Goal: Task Accomplishment & Management: Complete application form

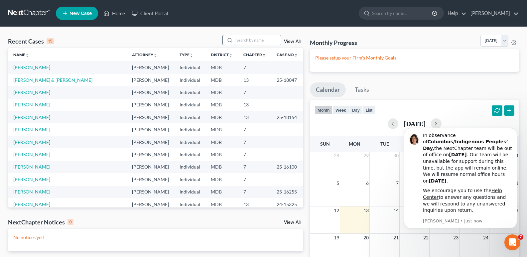
click at [249, 38] on input "search" at bounding box center [257, 40] width 47 height 10
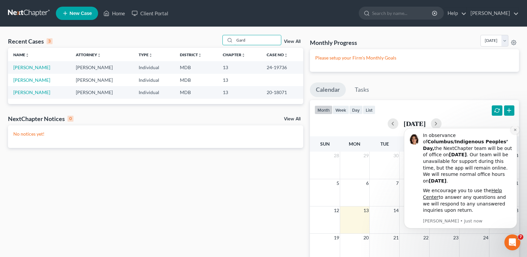
type input "Gard"
click at [515, 132] on icon "Dismiss notification" at bounding box center [516, 130] width 4 height 4
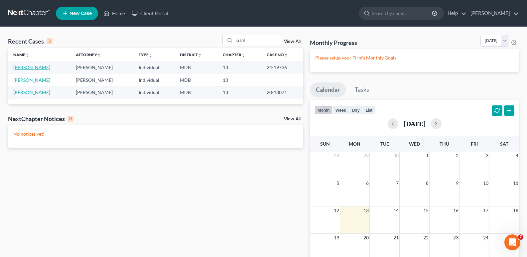
click at [36, 68] on link "[PERSON_NAME]" at bounding box center [31, 68] width 37 height 6
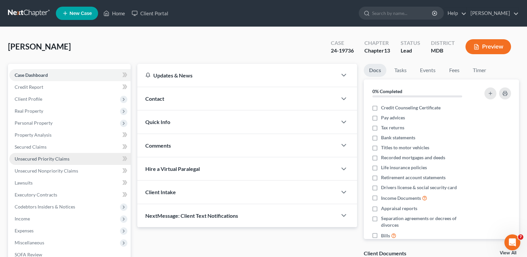
click at [49, 158] on span "Unsecured Priority Claims" at bounding box center [42, 159] width 55 height 6
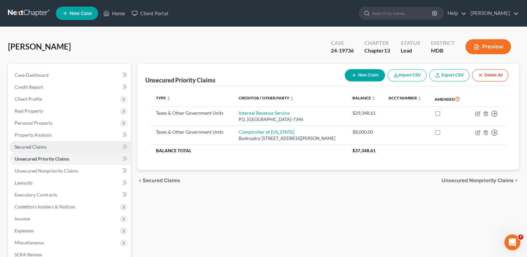
click at [35, 144] on span "Secured Claims" at bounding box center [31, 147] width 32 height 6
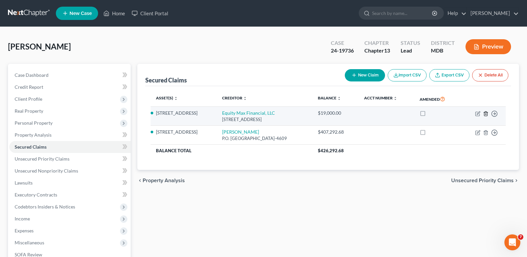
click at [485, 113] on icon "button" at bounding box center [485, 113] width 5 height 5
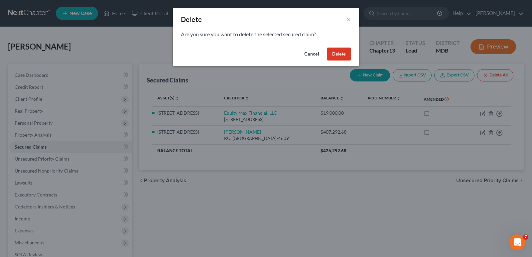
click at [338, 52] on button "Delete" at bounding box center [339, 54] width 24 height 13
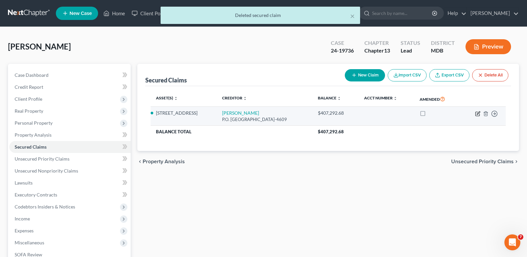
click at [476, 115] on icon "button" at bounding box center [478, 114] width 4 height 4
select select "45"
select select "5"
select select "0"
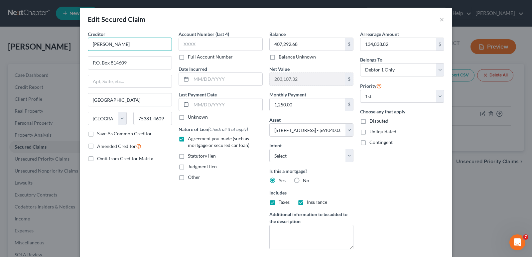
click at [128, 46] on input "[PERSON_NAME]" at bounding box center [130, 44] width 84 height 13
type input "F"
click at [110, 57] on div "Selene Finance LP" at bounding box center [127, 56] width 69 height 7
type input "Selene Finance LP"
type input "P. O. Box 8619"
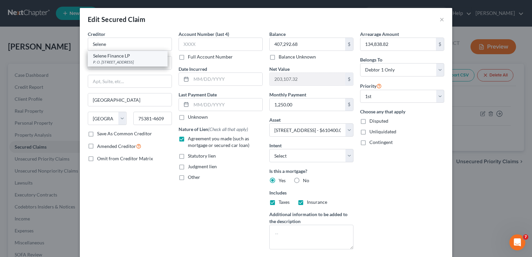
type input "[GEOGRAPHIC_DATA]"
select select "39"
type input "19101-8619"
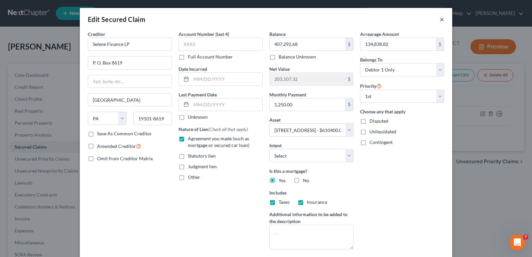
click at [440, 20] on button "×" at bounding box center [442, 19] width 5 height 8
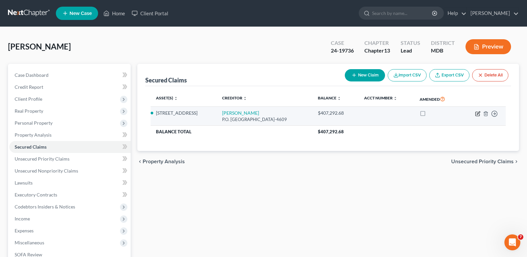
click at [476, 113] on icon "button" at bounding box center [477, 113] width 5 height 5
select select "45"
select select "5"
select select "0"
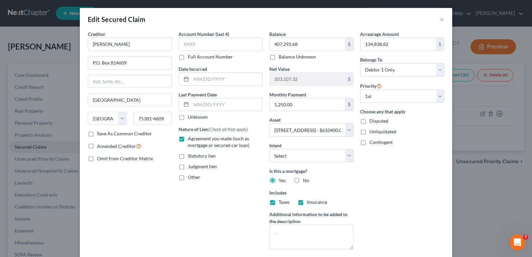
drag, startPoint x: 526, startPoint y: 94, endPoint x: 532, endPoint y: 116, distance: 23.0
click at [532, 116] on div "Edit Secured Claim × Creditor * [PERSON_NAME] Servicing P.O. [GEOGRAPHIC_DATA] …" at bounding box center [266, 128] width 532 height 257
click at [126, 45] on input "[PERSON_NAME]" at bounding box center [130, 44] width 84 height 13
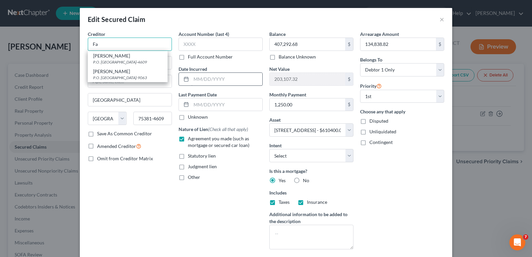
type input "F"
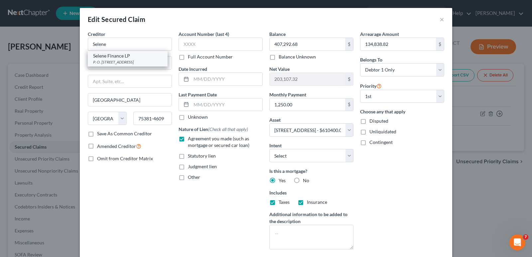
click at [110, 55] on div "Selene Finance LP" at bounding box center [127, 56] width 69 height 7
type input "Selene Finance LP"
type input "P. O. Box 8619"
type input "[GEOGRAPHIC_DATA]"
select select "39"
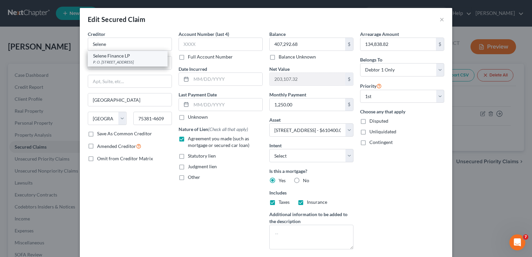
type input "19101-8619"
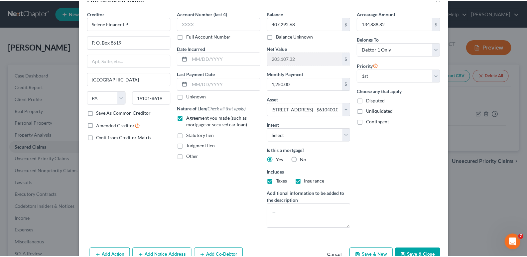
scroll to position [45, 0]
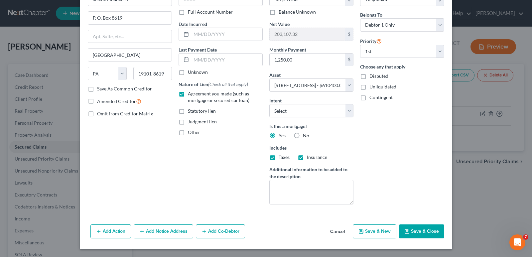
click at [417, 231] on button "Save & Close" at bounding box center [421, 232] width 45 height 14
select select
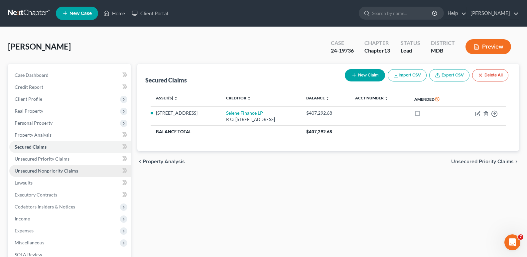
click at [55, 170] on span "Unsecured Nonpriority Claims" at bounding box center [47, 171] width 64 height 6
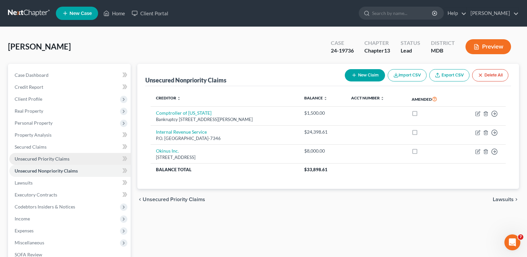
click at [58, 160] on span "Unsecured Priority Claims" at bounding box center [42, 159] width 55 height 6
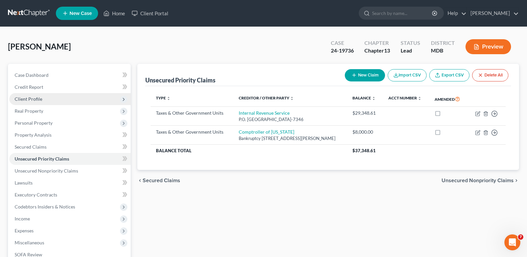
click at [39, 99] on span "Client Profile" at bounding box center [29, 99] width 28 height 6
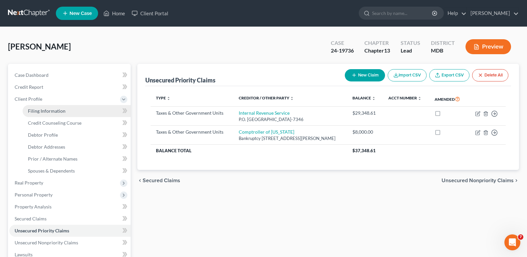
click at [54, 111] on span "Filing Information" at bounding box center [47, 111] width 38 height 6
select select "1"
select select "0"
select select "3"
select select "38"
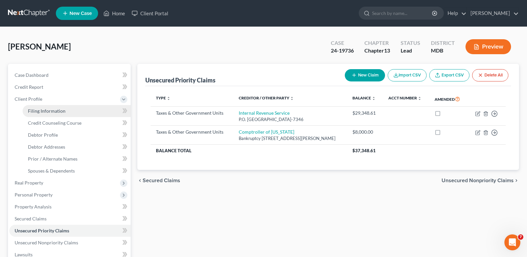
select select "0"
select select "21"
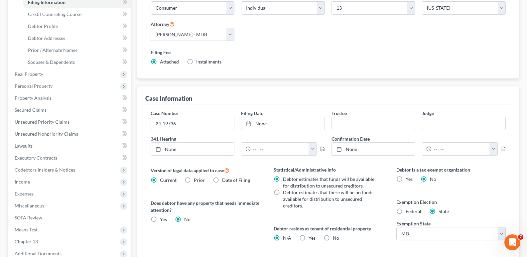
scroll to position [112, 0]
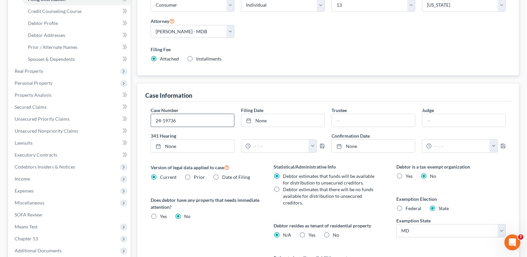
click at [181, 116] on input "24-19736" at bounding box center [192, 120] width 83 height 13
type input "2"
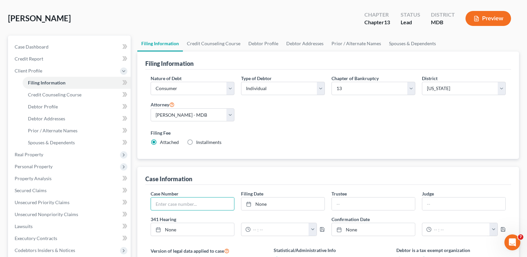
scroll to position [28, 0]
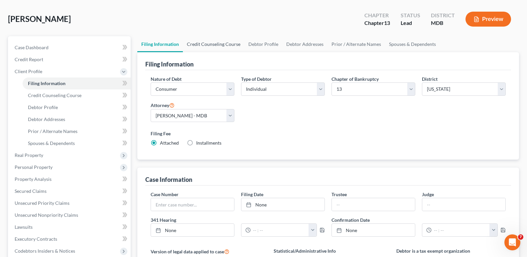
click at [216, 43] on link "Credit Counseling Course" at bounding box center [214, 44] width 62 height 16
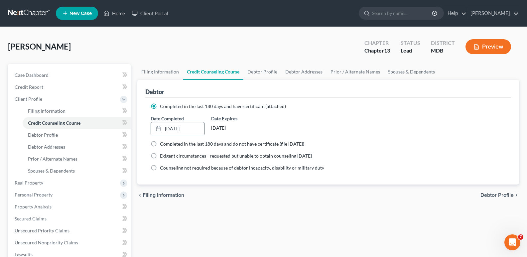
click at [178, 128] on link "[DATE]" at bounding box center [177, 128] width 53 height 13
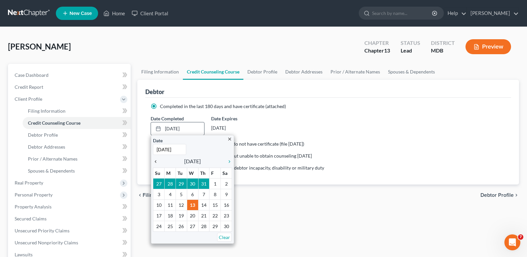
click at [156, 162] on icon "chevron_left" at bounding box center [157, 161] width 9 height 5
click at [230, 160] on icon "chevron_right" at bounding box center [228, 161] width 9 height 5
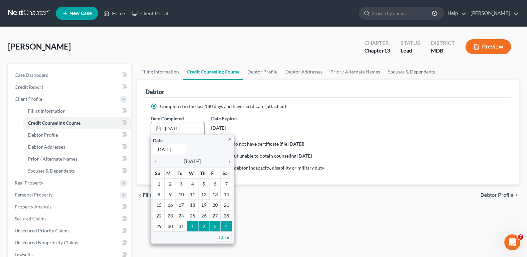
click at [230, 160] on icon "chevron_right" at bounding box center [228, 161] width 9 height 5
click at [231, 160] on icon "chevron_right" at bounding box center [228, 161] width 9 height 5
click at [230, 160] on icon "chevron_right" at bounding box center [228, 161] width 9 height 5
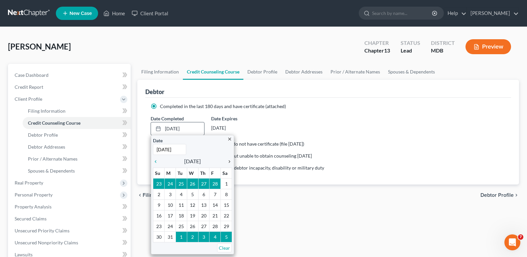
click at [229, 162] on icon "chevron_right" at bounding box center [228, 161] width 9 height 5
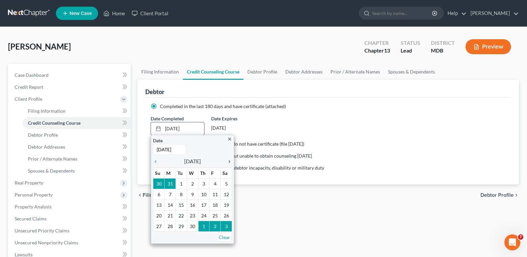
click at [229, 162] on icon "chevron_right" at bounding box center [228, 161] width 9 height 5
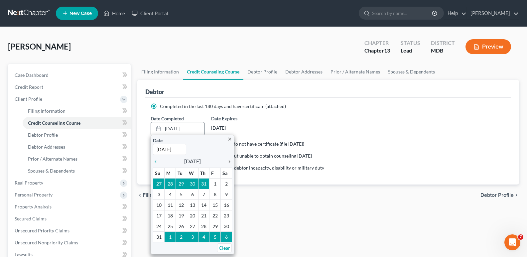
click at [229, 162] on icon "chevron_right" at bounding box center [228, 161] width 9 height 5
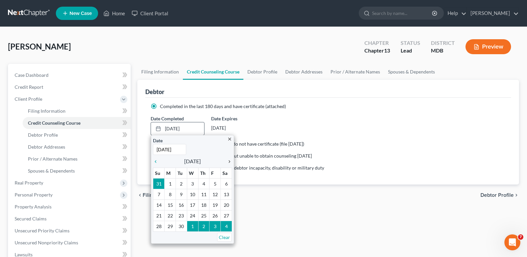
click at [229, 163] on icon "chevron_right" at bounding box center [228, 161] width 9 height 5
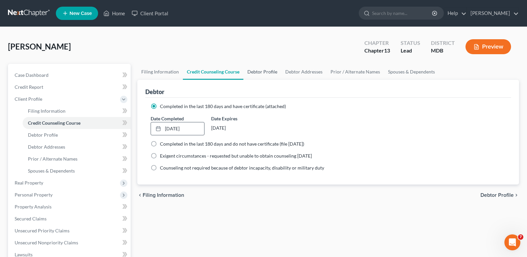
click at [256, 73] on link "Debtor Profile" at bounding box center [262, 72] width 38 height 16
select select "0"
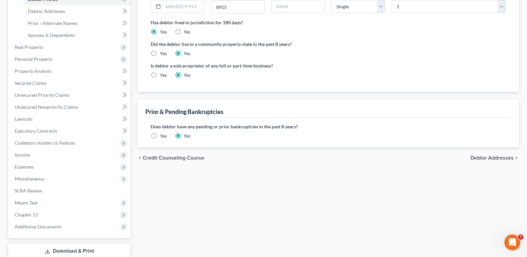
scroll to position [163, 0]
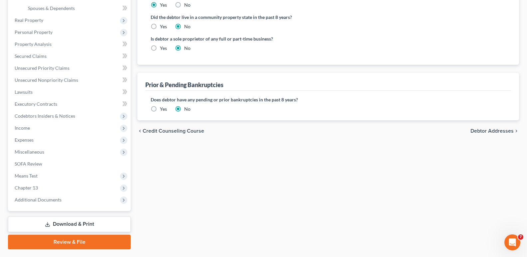
click at [160, 109] on label "Yes" at bounding box center [163, 109] width 7 height 7
click at [163, 109] on input "Yes" at bounding box center [165, 108] width 4 height 4
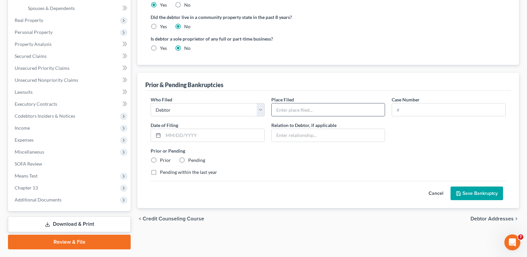
click at [318, 112] on input "text" at bounding box center [328, 109] width 113 height 13
type input "[GEOGRAPHIC_DATA][US_STATE]"
click at [417, 110] on input "text" at bounding box center [448, 109] width 113 height 13
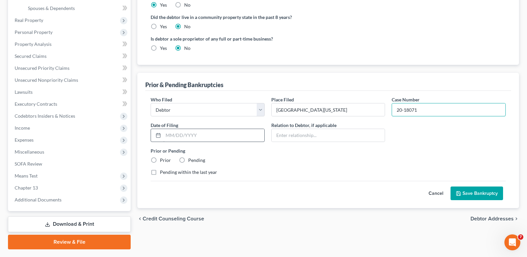
type input "20-18071"
click at [166, 134] on input "text" at bounding box center [213, 135] width 101 height 13
type input "[DATE]"
click at [487, 191] on button "Save Bankruptcy" at bounding box center [477, 194] width 53 height 14
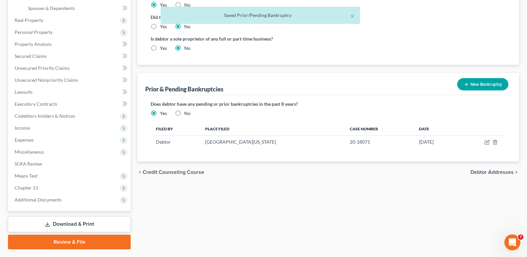
click at [482, 85] on button "New Bankruptcy" at bounding box center [482, 84] width 51 height 12
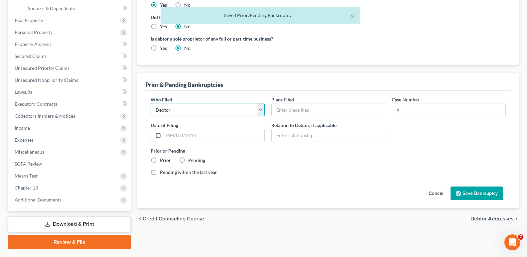
click at [260, 110] on select "Debtor Other" at bounding box center [208, 109] width 114 height 13
click at [250, 90] on div "Prior & Pending Bankruptcies" at bounding box center [328, 82] width 366 height 18
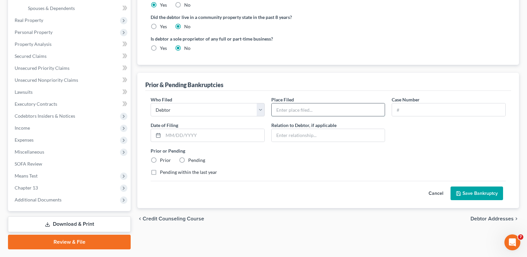
click at [351, 108] on input "text" at bounding box center [328, 109] width 113 height 13
type input "[GEOGRAPHIC_DATA][US_STATE]"
click at [417, 109] on input "text" at bounding box center [448, 109] width 113 height 13
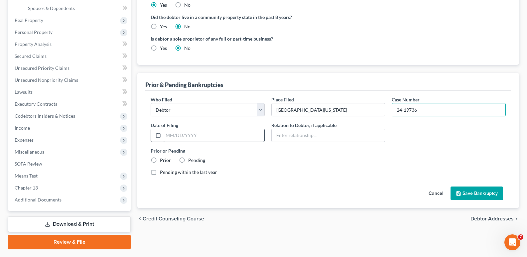
type input "24-19736"
click at [205, 138] on input "text" at bounding box center [213, 135] width 101 height 13
type input "[DATE]"
click at [160, 172] on label "Pending within the last year" at bounding box center [188, 172] width 57 height 7
click at [163, 172] on input "Pending within the last year" at bounding box center [165, 171] width 4 height 4
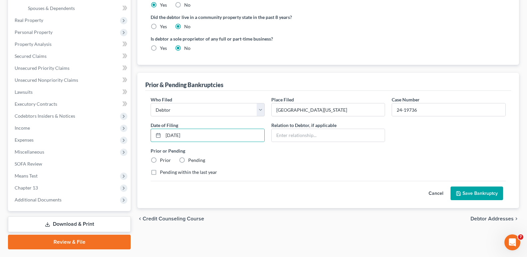
checkbox input "true"
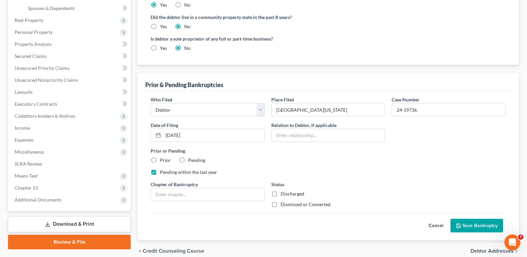
click at [281, 206] on label "Dismissed or Converted" at bounding box center [306, 204] width 50 height 7
click at [283, 206] on input "Dismissed or Converted" at bounding box center [285, 203] width 4 height 4
checkbox input "true"
click at [224, 193] on input "text" at bounding box center [207, 194] width 113 height 13
type input "13"
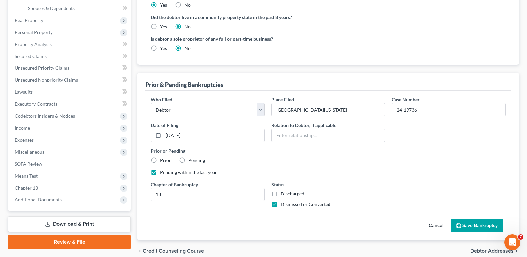
click at [160, 160] on label "Prior" at bounding box center [165, 160] width 11 height 7
click at [163, 160] on input "Prior" at bounding box center [165, 159] width 4 height 4
radio input "true"
click at [220, 155] on div "Prior or Pending Prior Pending" at bounding box center [328, 155] width 362 height 16
click at [478, 225] on button "Save Bankruptcy" at bounding box center [477, 226] width 53 height 14
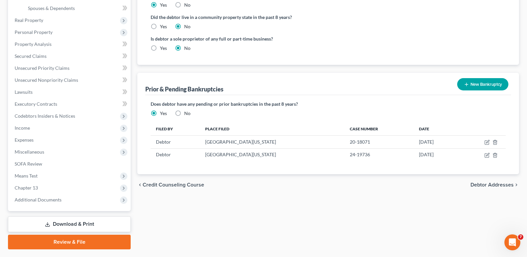
click at [78, 225] on link "Download & Print" at bounding box center [69, 225] width 123 height 16
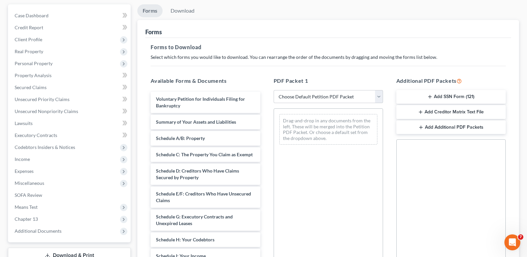
scroll to position [63, 0]
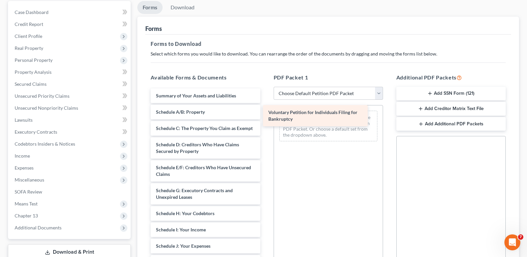
drag, startPoint x: 198, startPoint y: 97, endPoint x: 310, endPoint y: 114, distance: 113.6
click at [265, 114] on div "Voluntary Petition for Individuals Filing for Bankruptcy Voluntary Petition for…" at bounding box center [205, 241] width 120 height 306
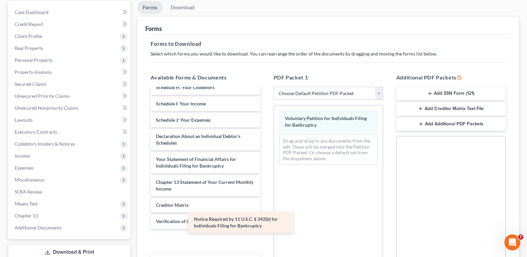
scroll to position [110, 0]
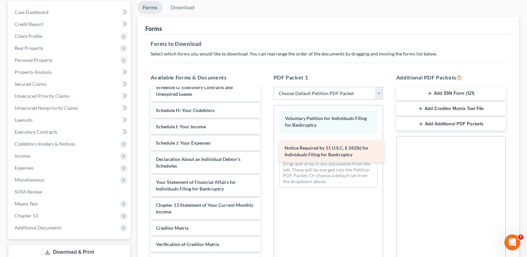
drag, startPoint x: 187, startPoint y: 241, endPoint x: 304, endPoint y: 153, distance: 146.5
click at [265, 152] on div "Notice Required by 11 U.S.C. § 342(b) for Individuals Filing for Bankruptcy Sum…" at bounding box center [205, 126] width 120 height 283
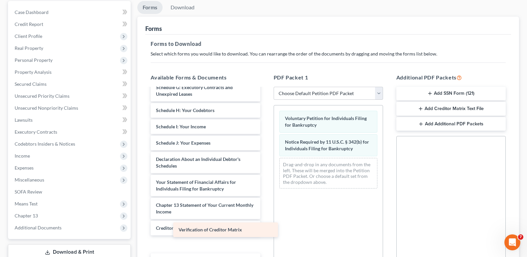
scroll to position [93, 0]
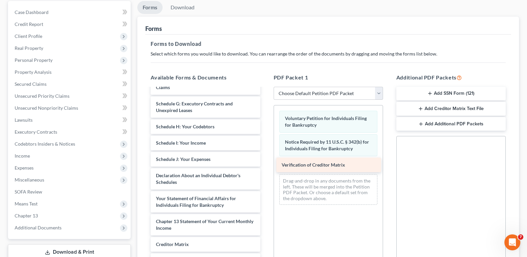
drag, startPoint x: 214, startPoint y: 244, endPoint x: 338, endPoint y: 166, distance: 146.6
click at [265, 165] on div "Verification of Creditor Matrix Summary of Your Assets and Liabilities Schedule…" at bounding box center [205, 135] width 120 height 266
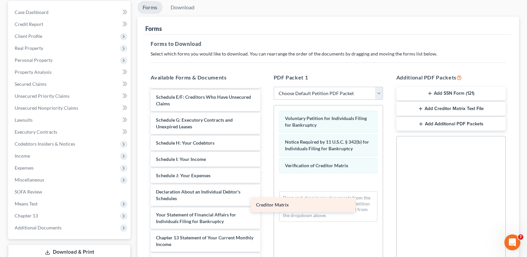
scroll to position [77, 0]
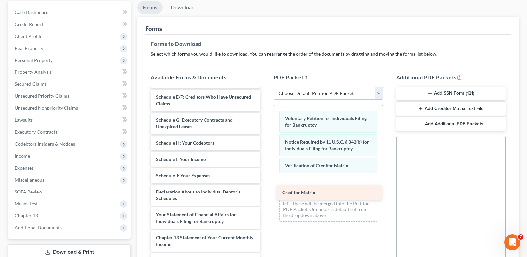
drag, startPoint x: 182, startPoint y: 241, endPoint x: 308, endPoint y: 190, distance: 136.6
click at [265, 190] on div "Creditor Matrix Summary of Your Assets and Liabilities Schedule A/B: Property S…" at bounding box center [205, 143] width 120 height 250
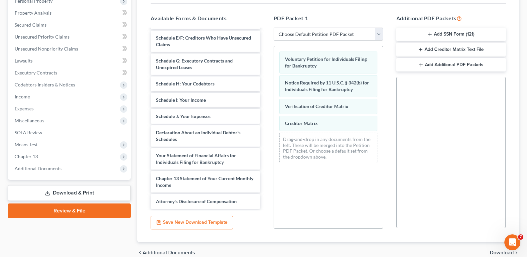
scroll to position [154, 0]
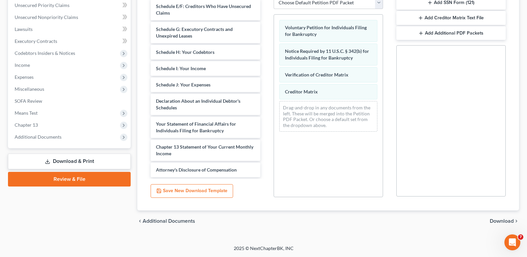
click at [494, 220] on span "Download" at bounding box center [502, 221] width 24 height 5
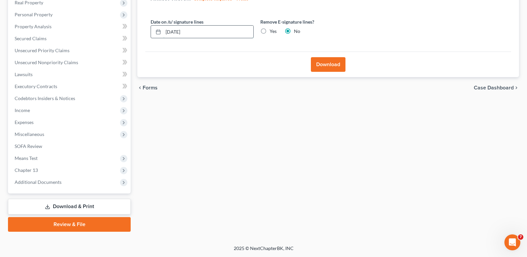
drag, startPoint x: 175, startPoint y: 31, endPoint x: 178, endPoint y: 30, distance: 3.7
click at [175, 31] on input "[DATE]" at bounding box center [208, 32] width 90 height 13
type input "[DATE]"
click at [331, 64] on button "Download" at bounding box center [328, 64] width 35 height 15
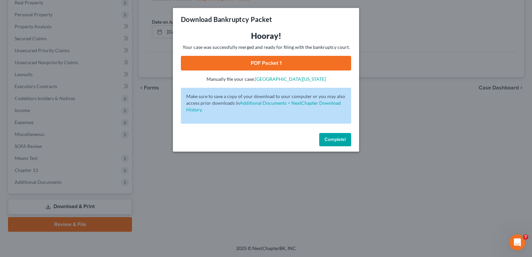
click at [287, 62] on link "PDF Packet 1" at bounding box center [266, 63] width 170 height 15
click at [330, 137] on span "Complete!" at bounding box center [335, 140] width 21 height 6
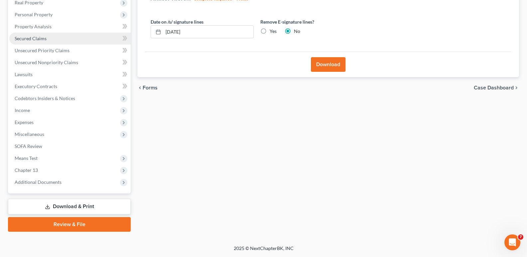
click at [37, 37] on span "Secured Claims" at bounding box center [31, 39] width 32 height 6
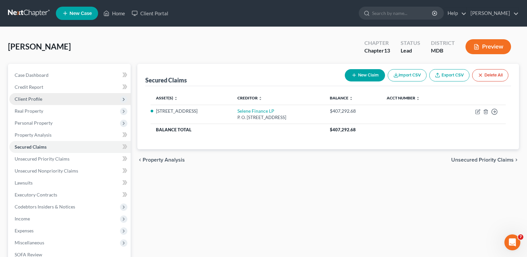
click at [37, 100] on span "Client Profile" at bounding box center [29, 99] width 28 height 6
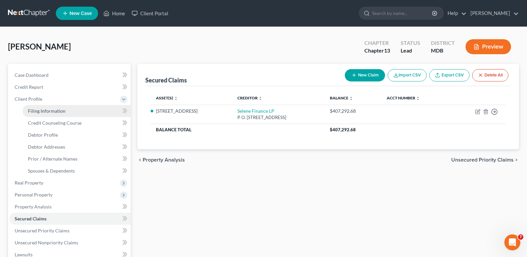
click at [56, 113] on span "Filing Information" at bounding box center [47, 111] width 38 height 6
select select "1"
select select "0"
select select "3"
select select "38"
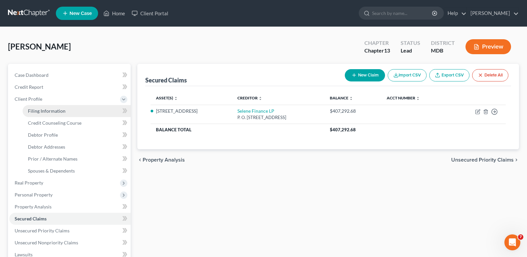
select select "0"
select select "21"
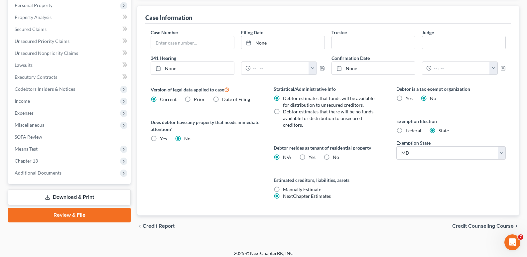
scroll to position [195, 0]
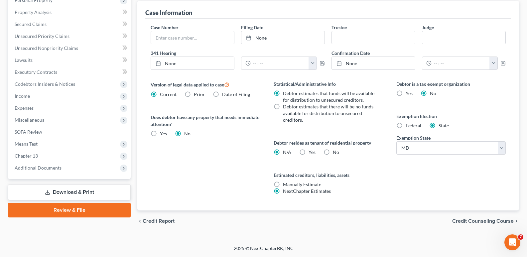
click at [78, 194] on link "Download & Print" at bounding box center [69, 193] width 123 height 16
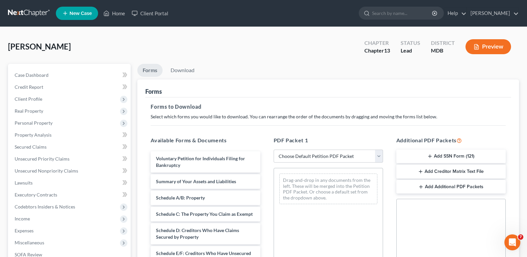
click at [450, 155] on button "Add SSN Form (121)" at bounding box center [450, 157] width 109 height 14
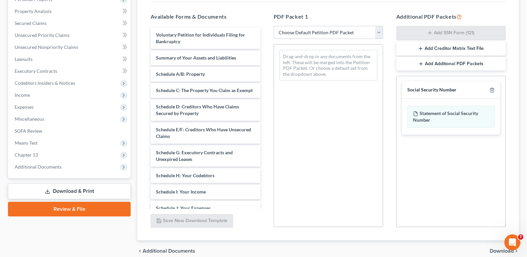
scroll to position [131, 0]
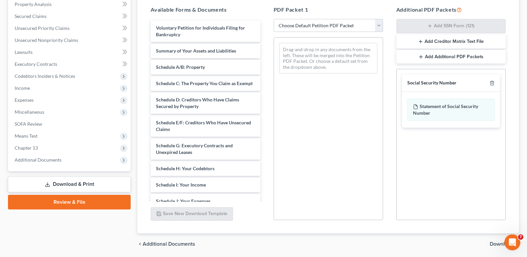
drag, startPoint x: 496, startPoint y: 245, endPoint x: 494, endPoint y: 241, distance: 4.2
click at [494, 243] on span "Download" at bounding box center [502, 243] width 24 height 5
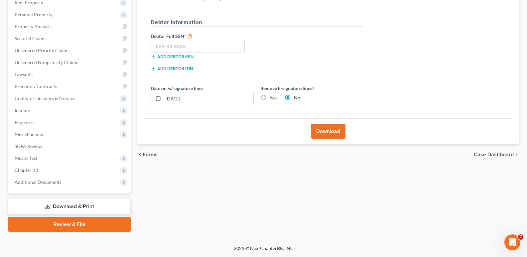
scroll to position [108, 0]
click at [174, 98] on input "[DATE]" at bounding box center [208, 98] width 90 height 13
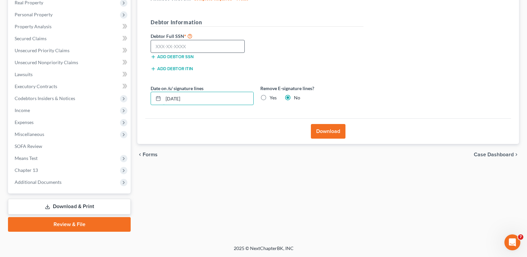
type input "[DATE]"
click at [177, 46] on input "text" at bounding box center [198, 46] width 94 height 13
type input "214-78-8915"
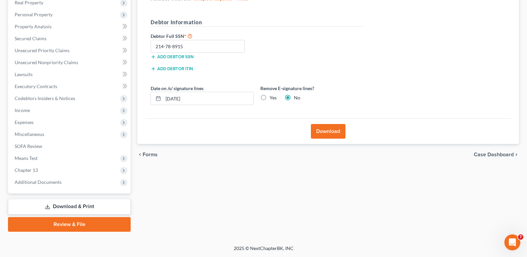
click at [330, 135] on button "Download" at bounding box center [328, 131] width 35 height 15
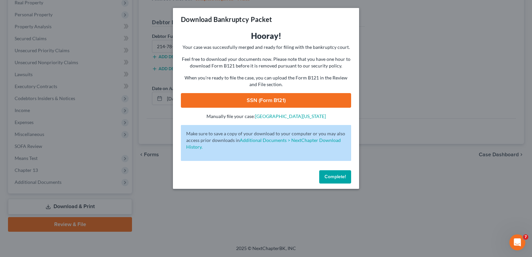
click at [265, 103] on link "SSN (Form B121)" at bounding box center [266, 100] width 170 height 15
click at [330, 176] on span "Complete!" at bounding box center [335, 177] width 21 height 6
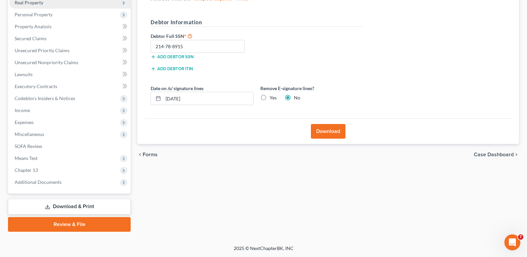
click at [35, 2] on span "Real Property" at bounding box center [29, 3] width 29 height 6
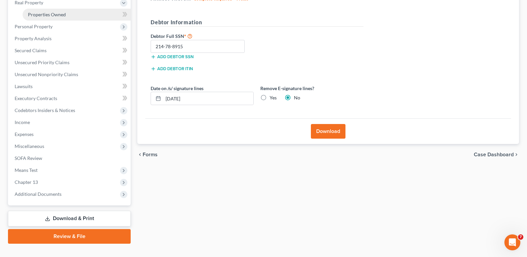
click at [46, 12] on span "Properties Owned" at bounding box center [47, 15] width 38 height 6
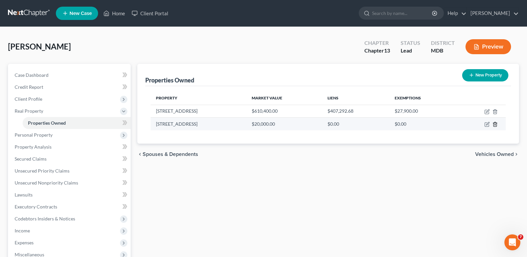
click at [496, 125] on line "button" at bounding box center [496, 124] width 0 height 1
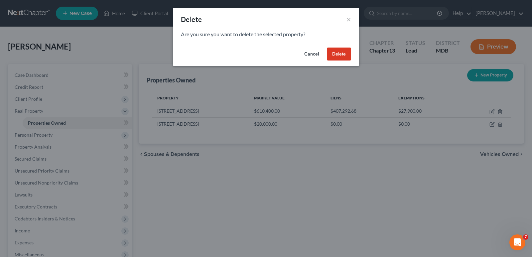
click at [341, 54] on button "Delete" at bounding box center [339, 54] width 24 height 13
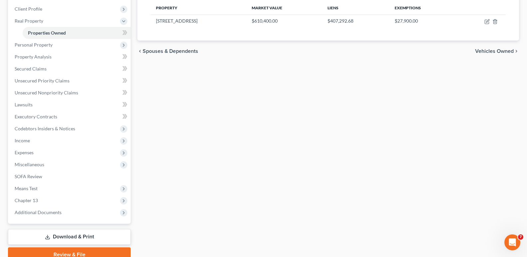
scroll to position [120, 0]
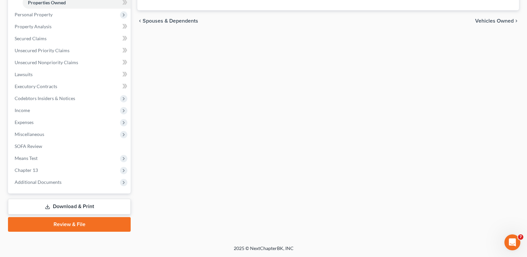
click at [80, 205] on link "Download & Print" at bounding box center [69, 207] width 123 height 16
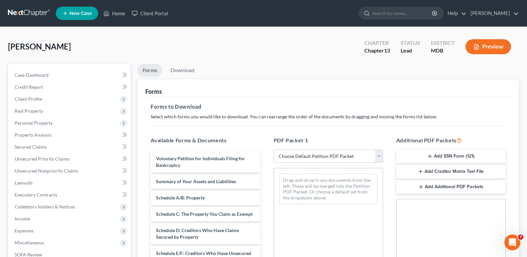
click at [432, 169] on button "Add Creditor Matrix Text File" at bounding box center [450, 172] width 109 height 14
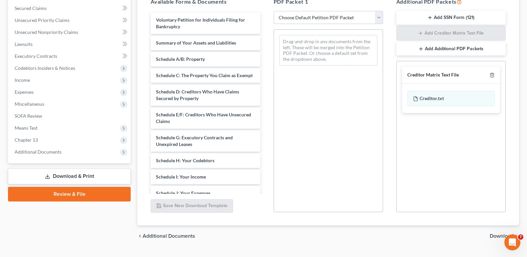
scroll to position [154, 0]
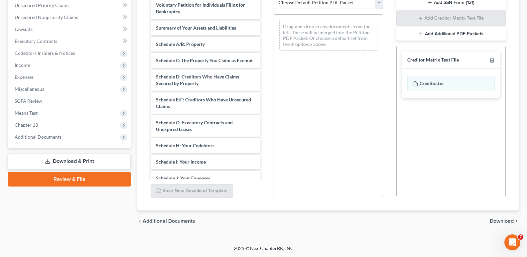
click at [503, 221] on span "Download" at bounding box center [502, 221] width 24 height 5
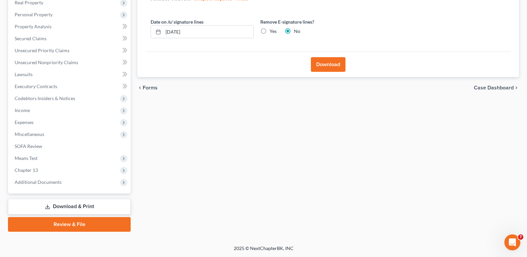
scroll to position [108, 0]
click at [325, 60] on button "Download" at bounding box center [328, 64] width 35 height 15
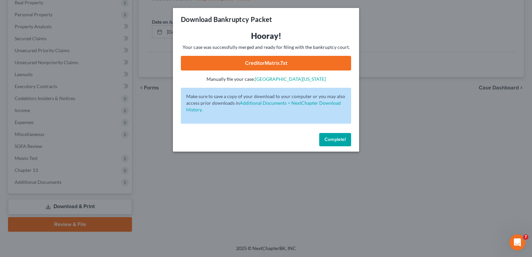
click at [284, 60] on link "CreditorMatrix.txt" at bounding box center [266, 63] width 170 height 15
click at [283, 61] on link "CreditorMatrix.txt" at bounding box center [266, 63] width 170 height 15
click at [301, 62] on link "CreditorMatrix.txt" at bounding box center [266, 63] width 170 height 15
click at [271, 63] on link "CreditorMatrix.txt" at bounding box center [266, 63] width 170 height 15
click at [327, 144] on button "Complete!" at bounding box center [335, 139] width 32 height 13
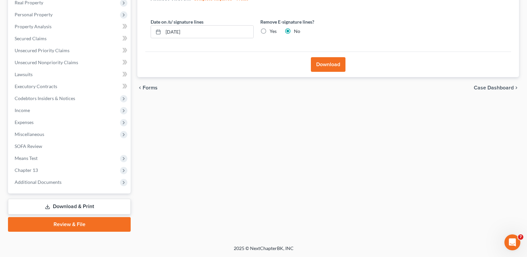
click at [322, 61] on button "Download" at bounding box center [328, 64] width 35 height 15
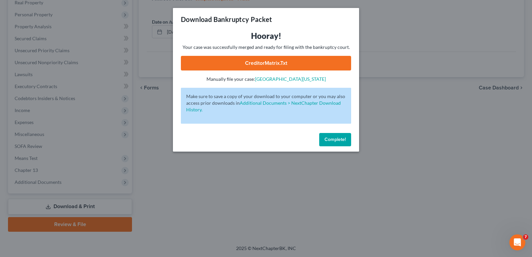
click at [316, 63] on link "CreditorMatrix.txt" at bounding box center [266, 63] width 170 height 15
click at [323, 58] on link "CreditorMatrix.txt" at bounding box center [266, 63] width 170 height 15
drag, startPoint x: 299, startPoint y: 63, endPoint x: 298, endPoint y: 66, distance: 3.4
click at [299, 63] on link "CreditorMatrix.txt" at bounding box center [266, 63] width 170 height 15
click at [289, 65] on link "CreditorMatrix.txt" at bounding box center [266, 63] width 170 height 15
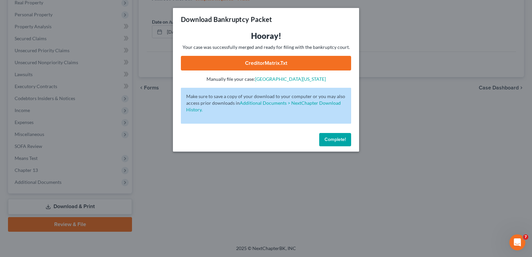
click at [333, 138] on span "Complete!" at bounding box center [335, 140] width 21 height 6
